Goal: Task Accomplishment & Management: Manage account settings

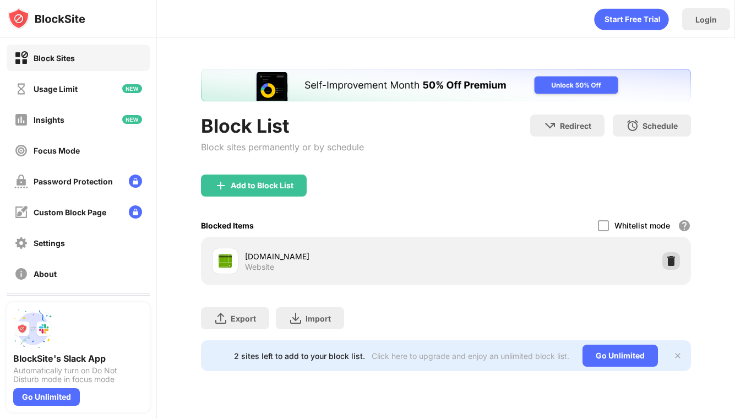
click at [667, 266] on div at bounding box center [671, 261] width 18 height 18
click at [670, 266] on div at bounding box center [671, 261] width 18 height 18
click at [682, 210] on div "Add to Block List" at bounding box center [446, 194] width 490 height 40
click at [662, 263] on div at bounding box center [671, 261] width 18 height 18
